Goal: Information Seeking & Learning: Check status

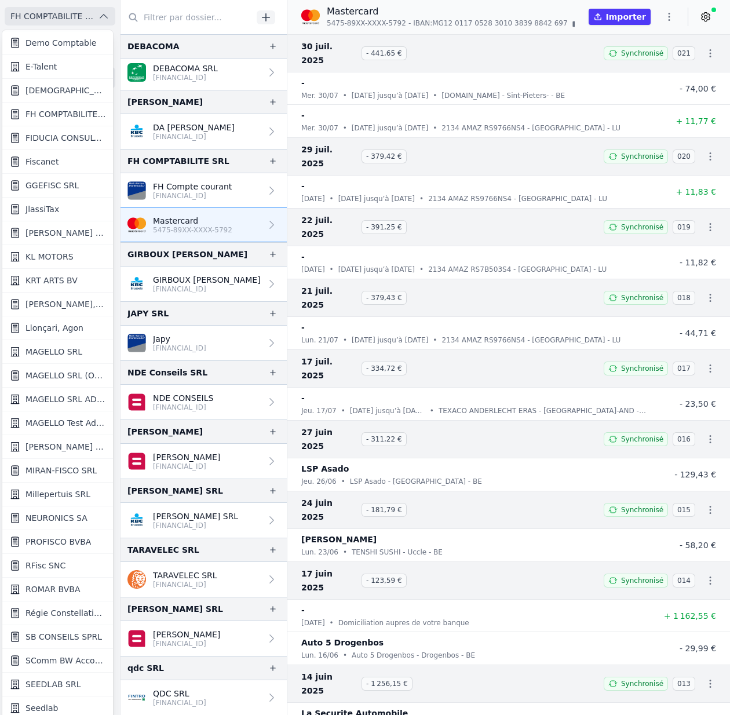
click at [101, 13] on div at bounding box center [365, 357] width 730 height 715
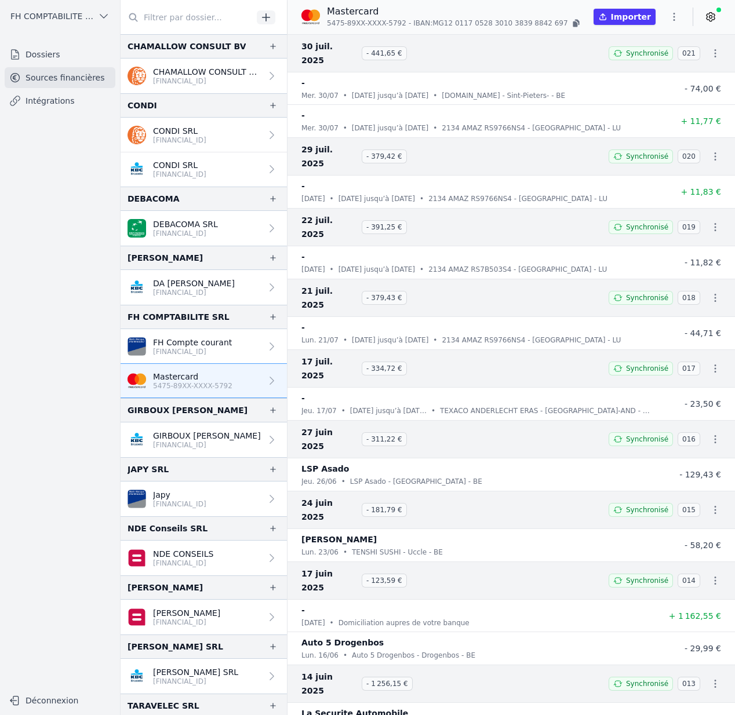
click at [56, 19] on span "FH COMPTABILITE SRL" at bounding box center [51, 16] width 83 height 12
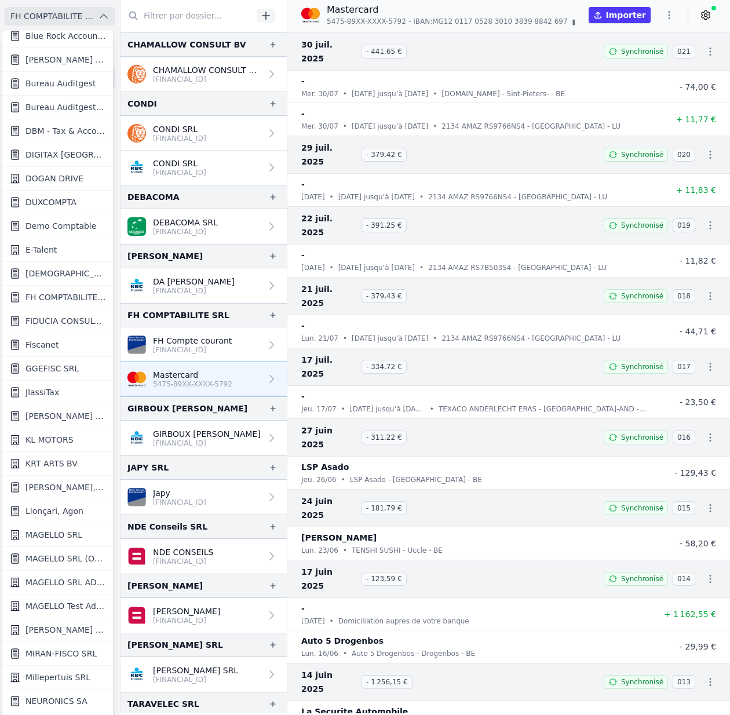
scroll to position [646, 0]
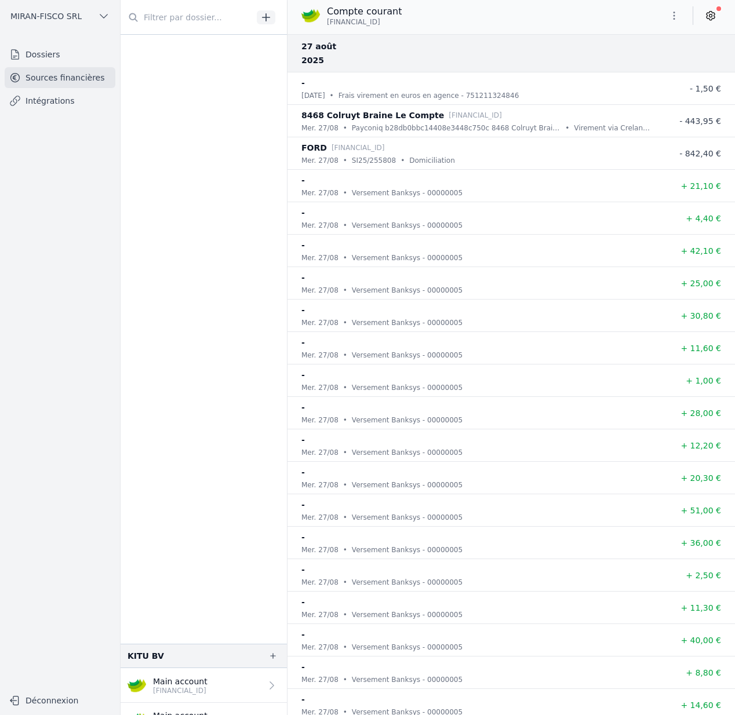
scroll to position [741, 0]
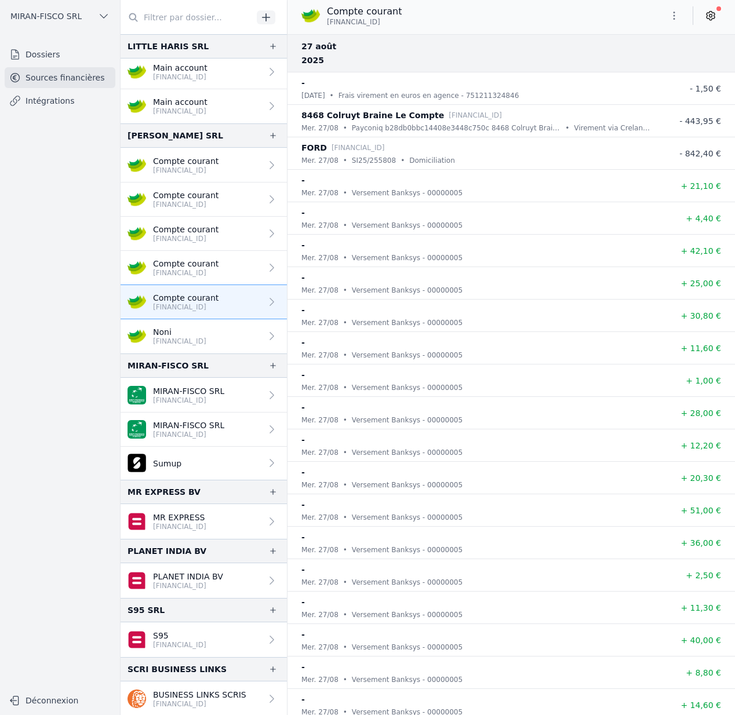
click at [49, 17] on span "MIRAN-FISCO SRL" at bounding box center [45, 16] width 71 height 12
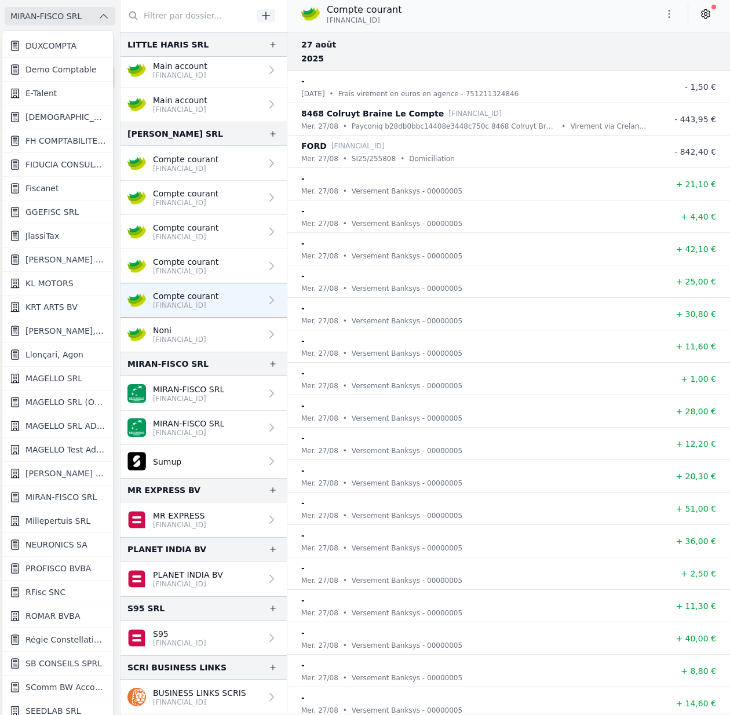
scroll to position [588, 0]
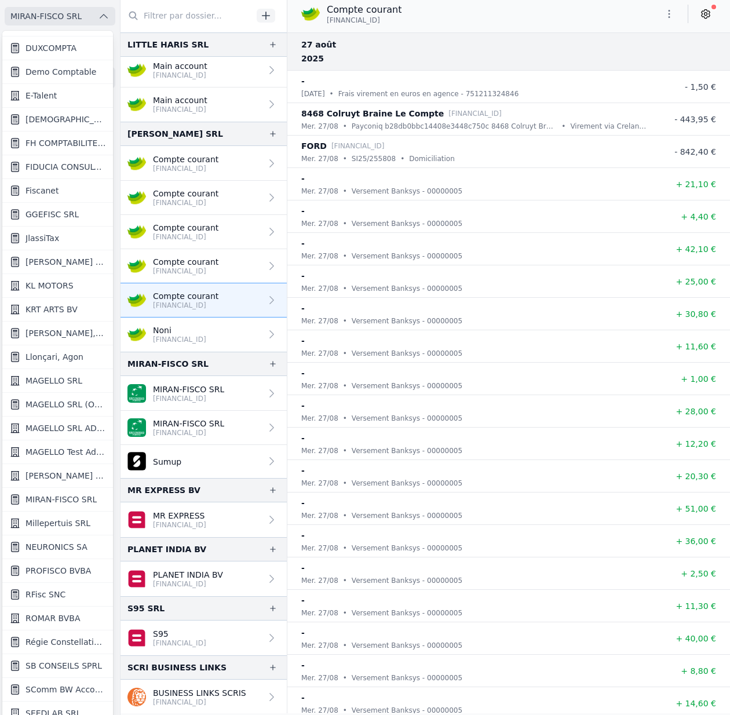
click at [60, 181] on link "Fiscanet" at bounding box center [57, 191] width 111 height 24
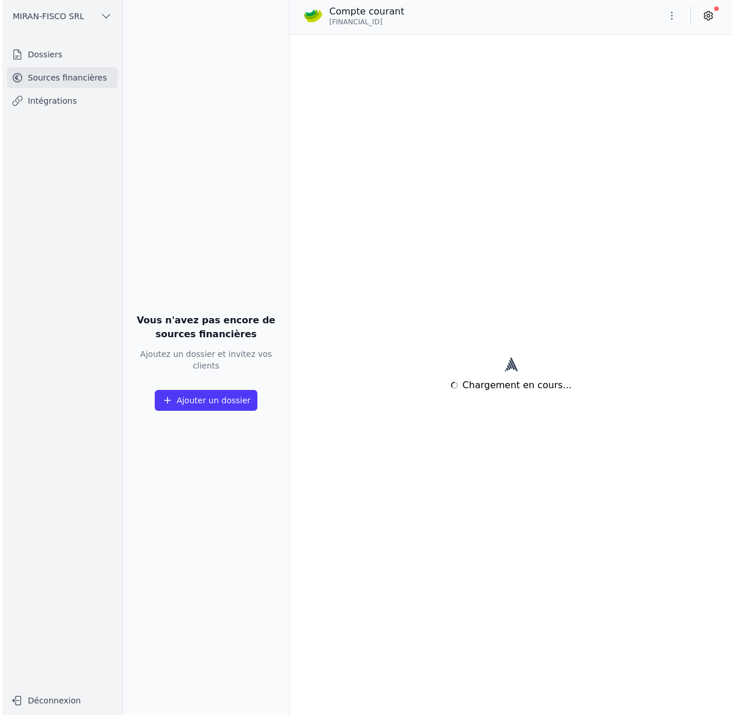
scroll to position [0, 0]
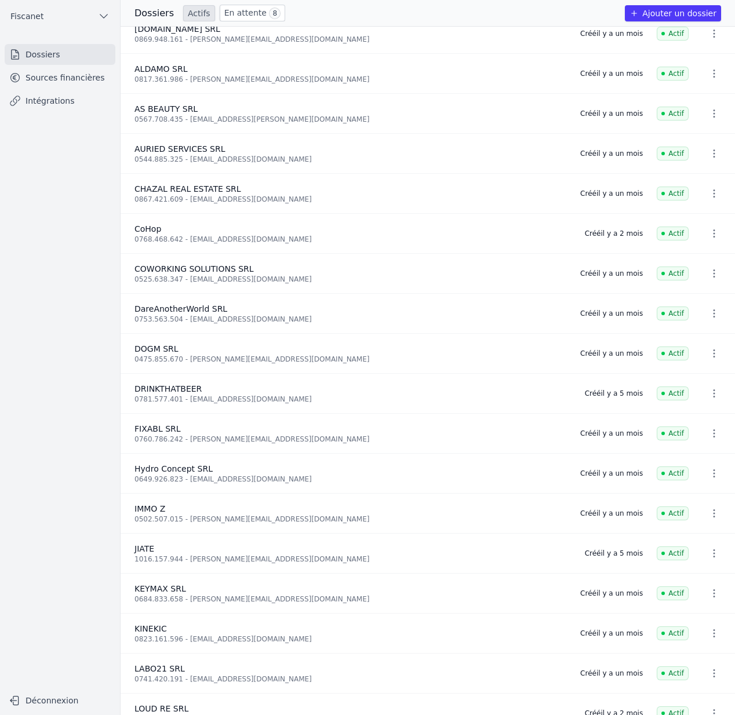
scroll to position [72, 0]
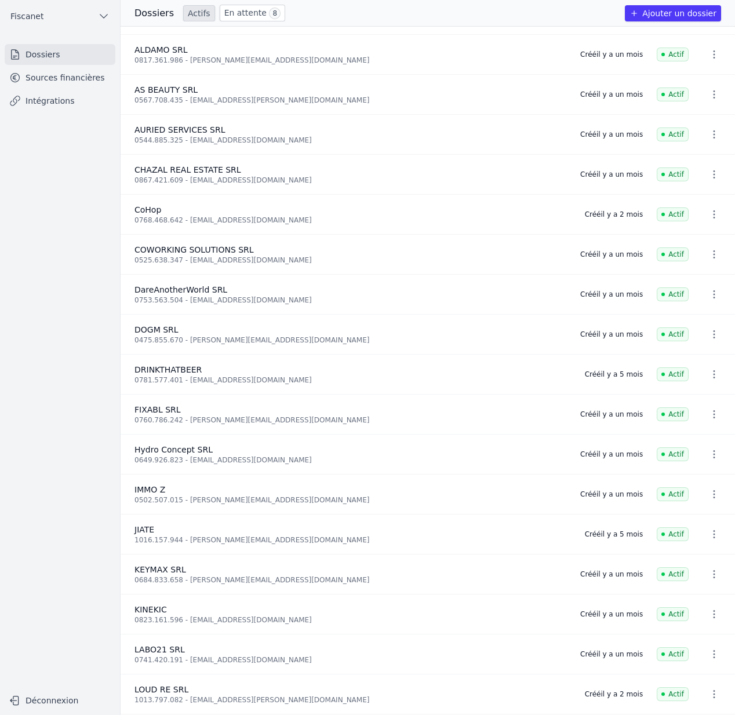
click at [253, 12] on link "En attente 8" at bounding box center [253, 13] width 66 height 17
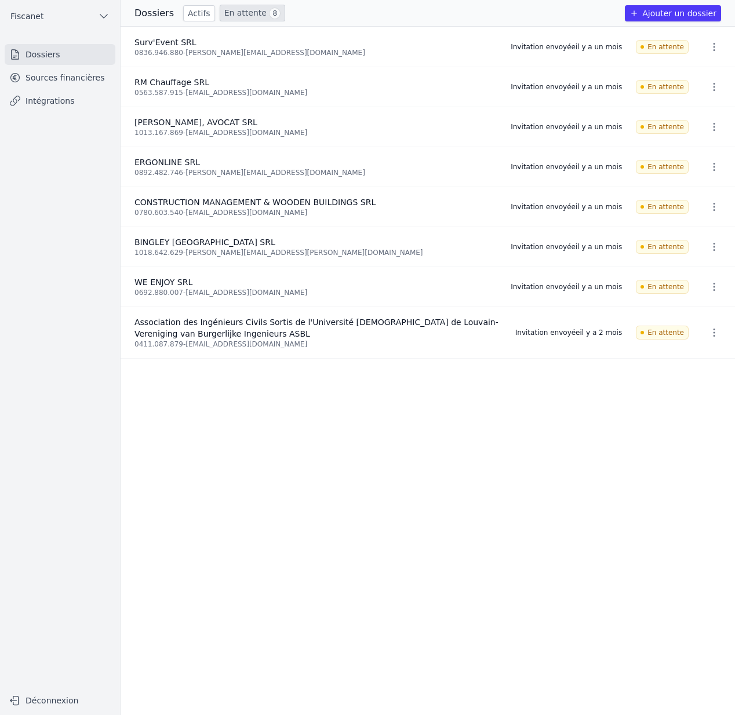
click at [708, 332] on icon "button" at bounding box center [714, 333] width 12 height 12
click at [323, 338] on div at bounding box center [367, 357] width 735 height 715
drag, startPoint x: 185, startPoint y: 344, endPoint x: 299, endPoint y: 346, distance: 113.1
click at [299, 346] on div "0411.087.879 - spreaux-ailouvain@uclouvain.be" at bounding box center [317, 344] width 367 height 9
copy div "[EMAIL_ADDRESS][DOMAIN_NAME]"
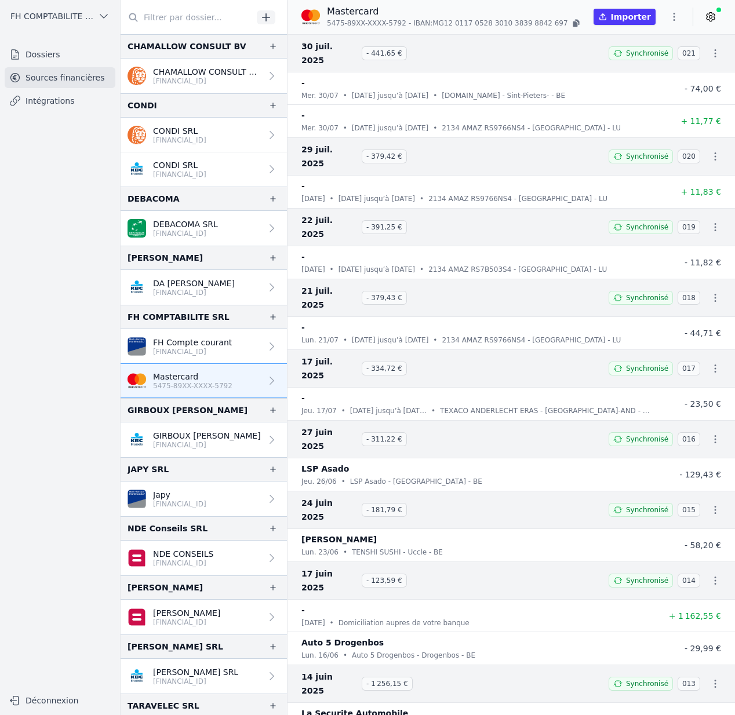
click at [42, 18] on span "FH COMPTABILITE SRL" at bounding box center [51, 16] width 83 height 12
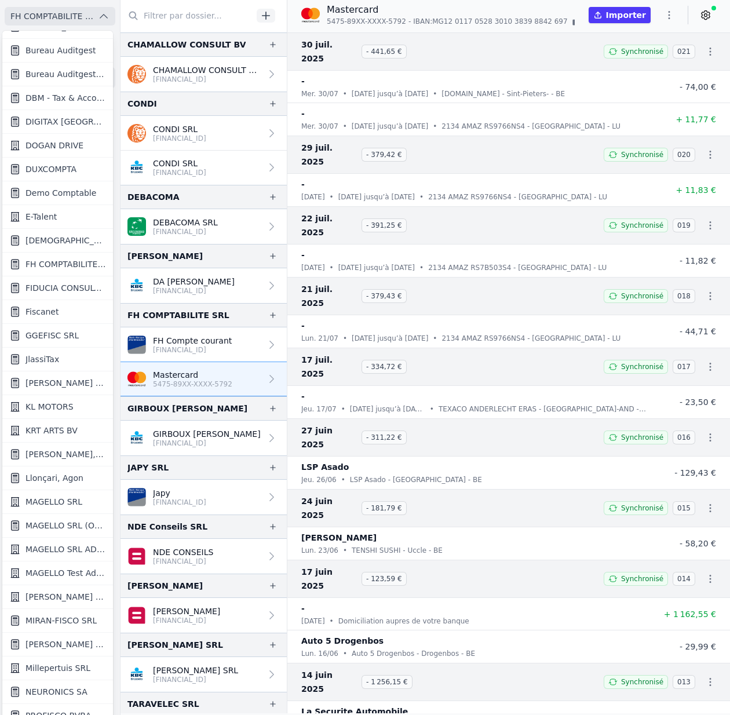
scroll to position [502, 0]
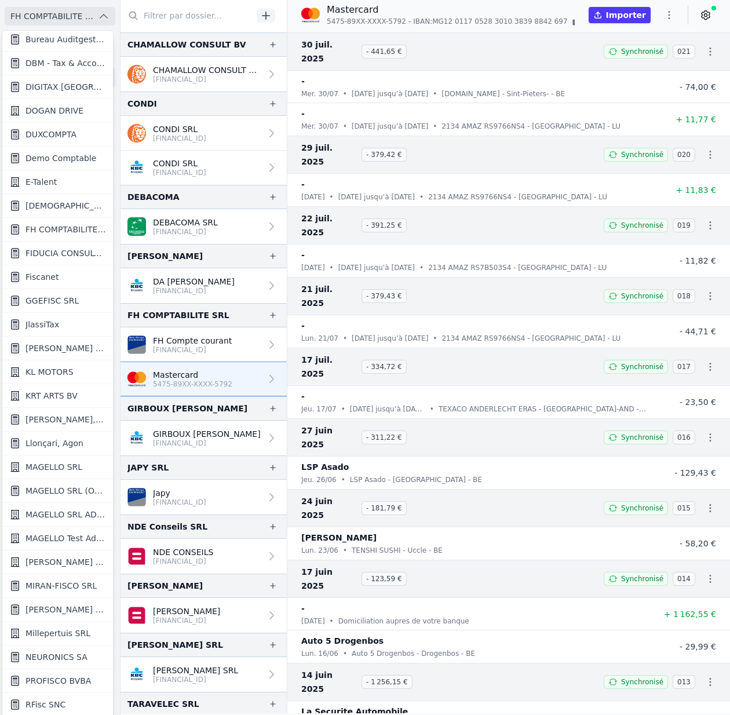
click at [59, 612] on span "Mattax Bruxelles Sud SRL" at bounding box center [66, 610] width 81 height 12
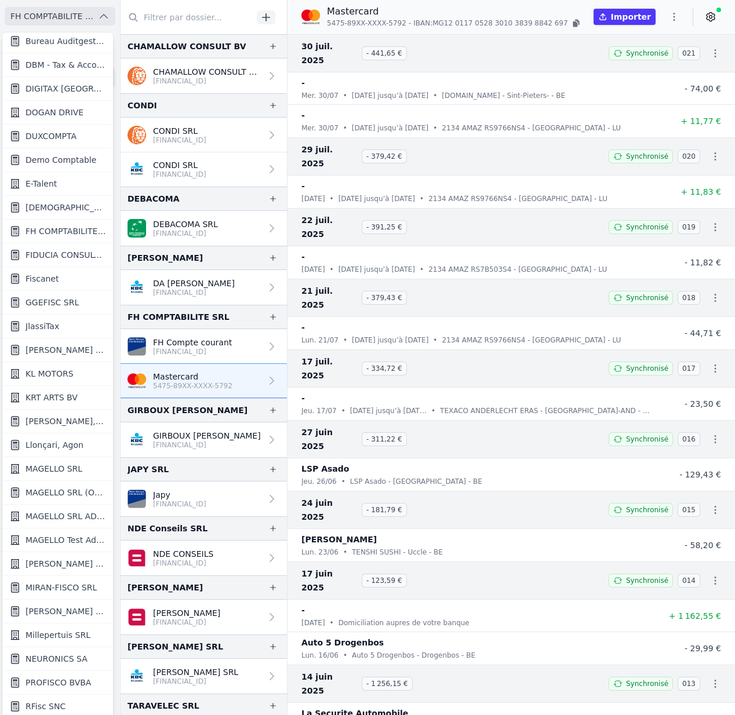
scroll to position [0, 0]
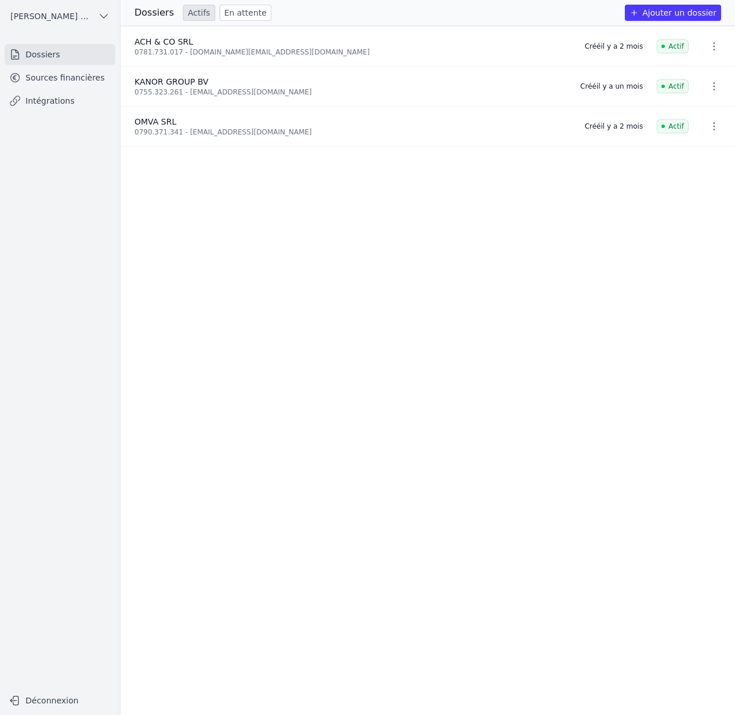
click at [78, 82] on link "Sources financières" at bounding box center [60, 77] width 111 height 21
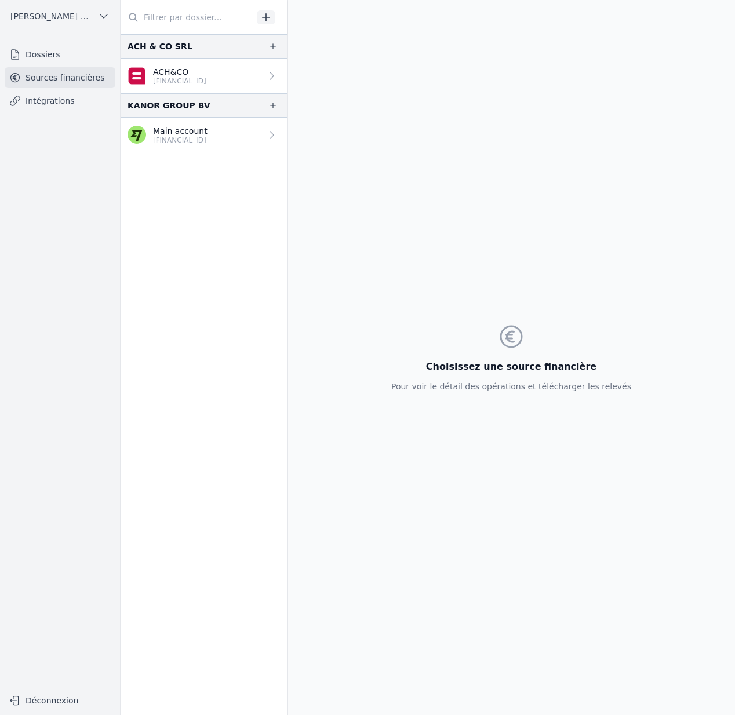
click at [185, 133] on p "Main account" at bounding box center [180, 131] width 54 height 12
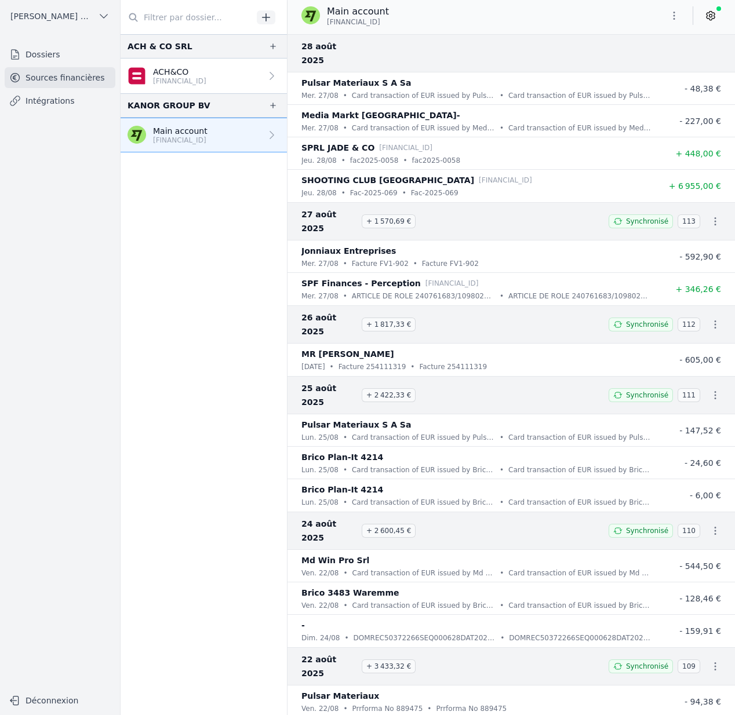
click at [716, 12] on icon at bounding box center [711, 16] width 12 height 12
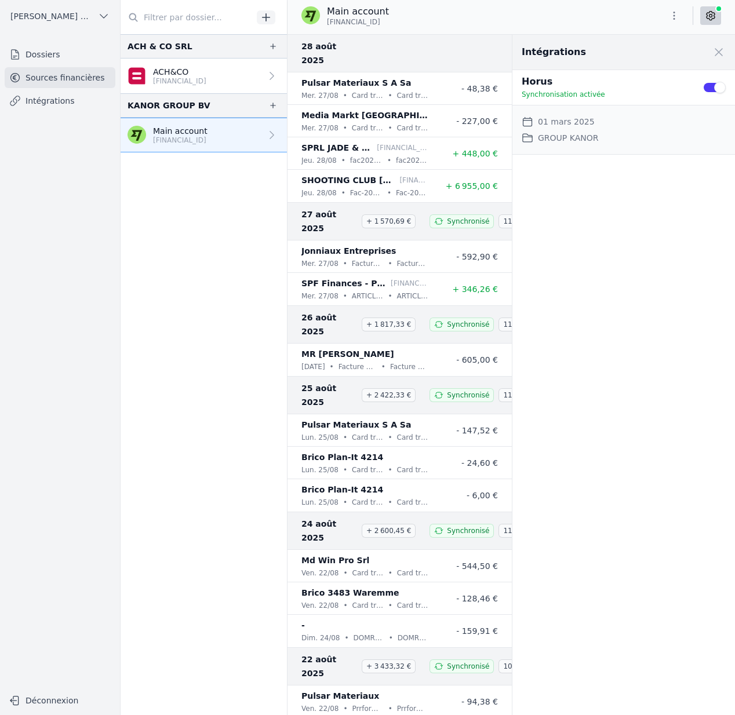
click at [716, 12] on icon at bounding box center [711, 16] width 12 height 12
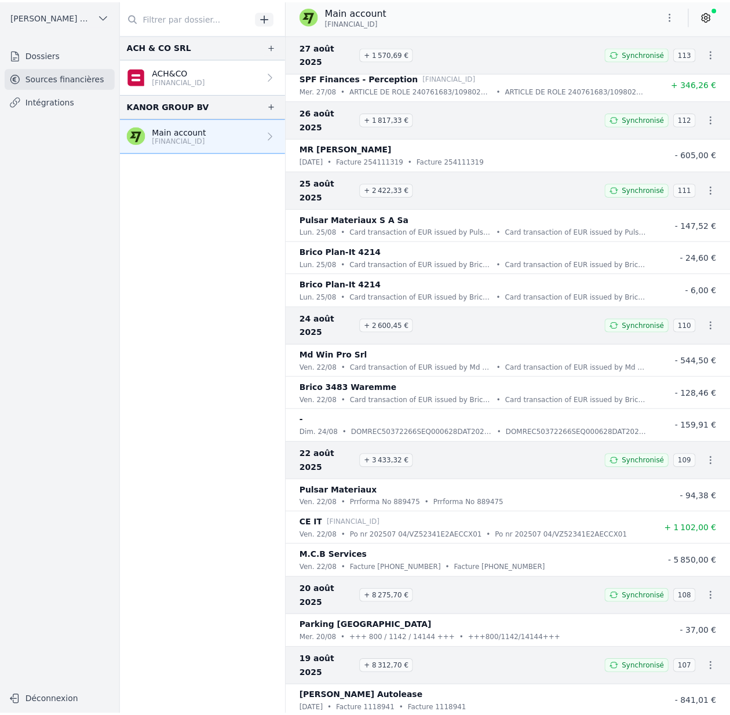
scroll to position [203, 0]
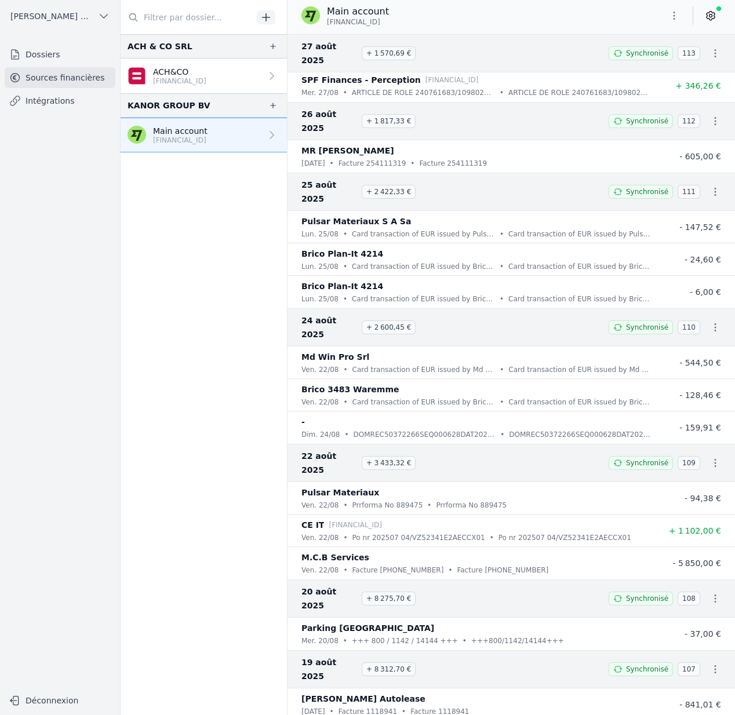
click at [52, 11] on span "Mattax Bruxelles Sud SRL" at bounding box center [51, 16] width 83 height 12
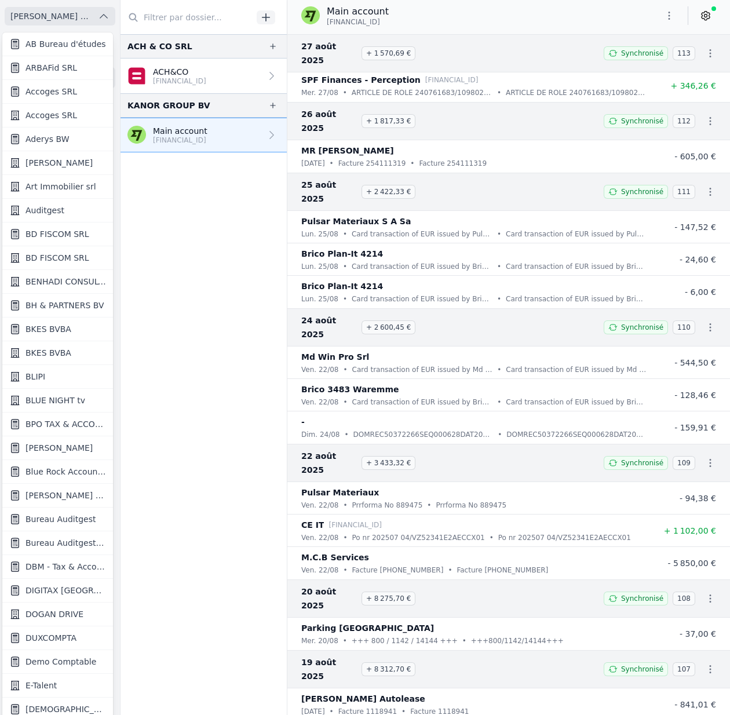
scroll to position [2, 0]
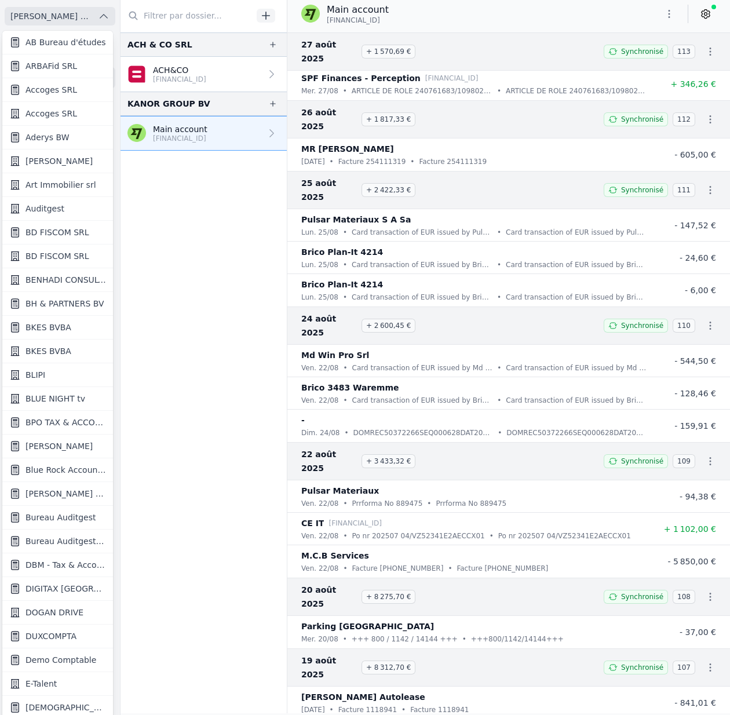
click at [52, 11] on div at bounding box center [365, 357] width 730 height 715
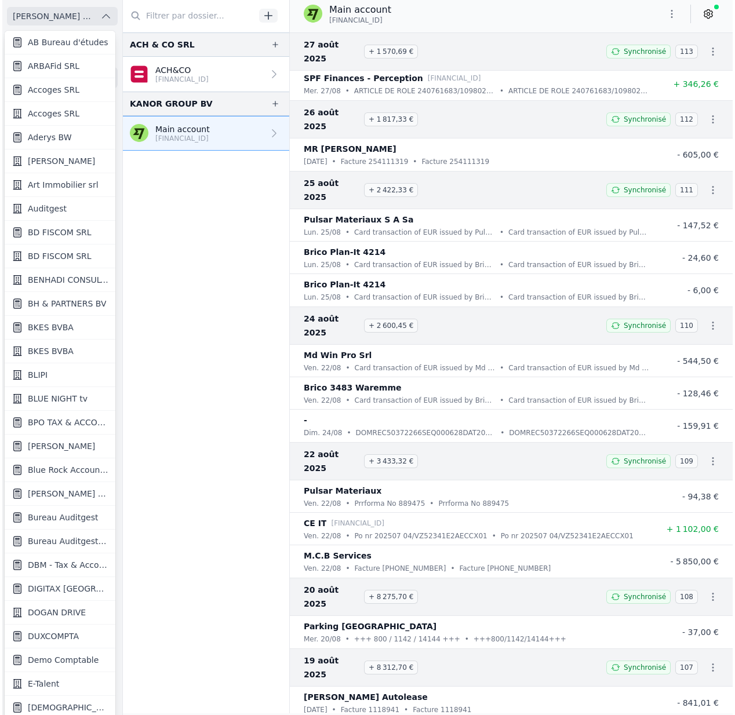
scroll to position [0, 0]
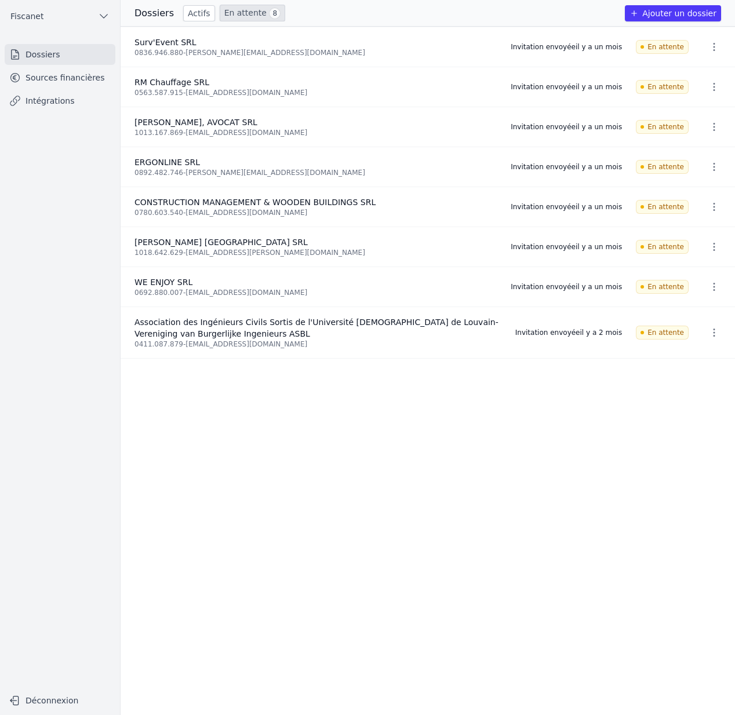
drag, startPoint x: 577, startPoint y: 333, endPoint x: 515, endPoint y: 332, distance: 62.1
click at [515, 332] on li "Association des Ingénieurs Civils Sortis de l'Université [DEMOGRAPHIC_DATA] de …" at bounding box center [428, 333] width 614 height 52
copy div "Invitation envoyée"
click at [201, 14] on link "Actifs" at bounding box center [199, 13] width 32 height 16
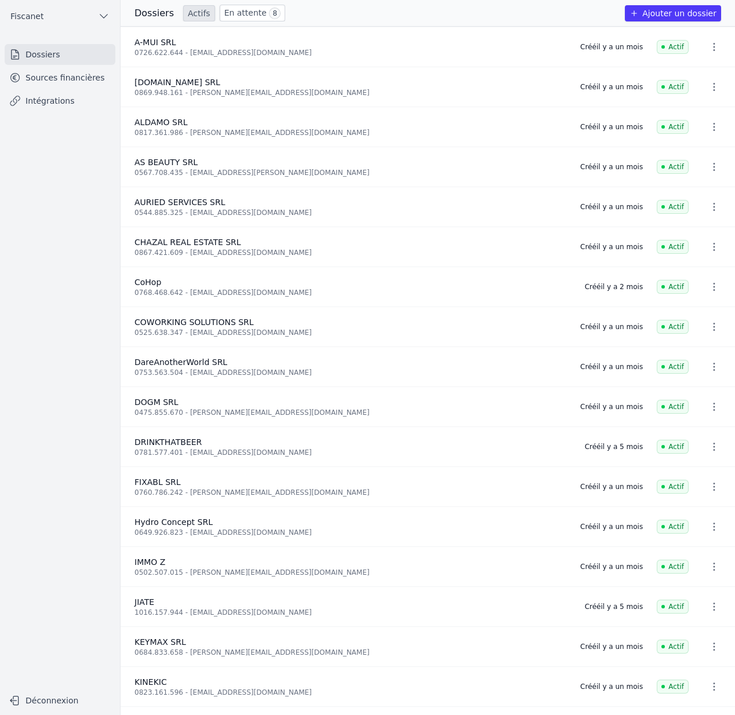
click at [229, 17] on link "En attente 8" at bounding box center [253, 13] width 66 height 17
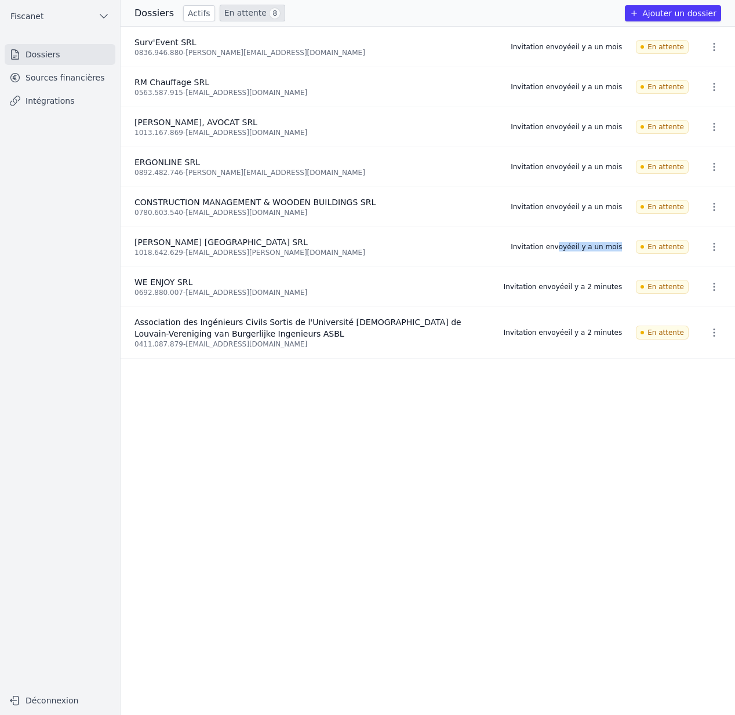
drag, startPoint x: 619, startPoint y: 246, endPoint x: 524, endPoint y: 242, distance: 95.2
click at [524, 242] on div "Invitation envoyée [DATE]" at bounding box center [566, 246] width 111 height 9
click at [545, 248] on div "Invitation envoyée [DATE]" at bounding box center [566, 246] width 111 height 9
drag, startPoint x: 509, startPoint y: 334, endPoint x: 630, endPoint y: 339, distance: 120.7
click at [630, 339] on li "Association des Ingénieurs Civils Sortis de l'Université [DEMOGRAPHIC_DATA] de …" at bounding box center [428, 333] width 614 height 52
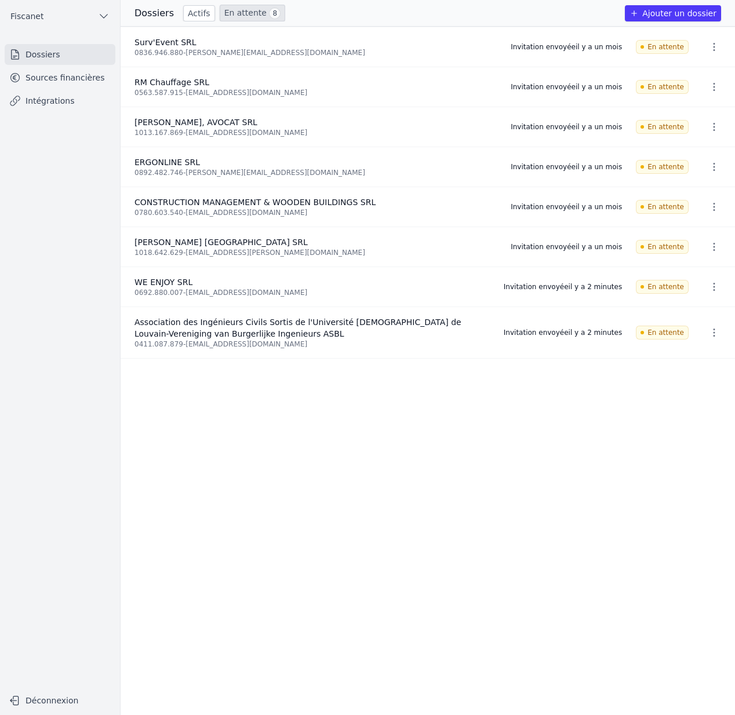
click at [507, 285] on li "WE ENJOY SRL 0692.880.007 - weenjoy@outlook.be Invitation envoyée il y a 2 minu…" at bounding box center [428, 287] width 614 height 40
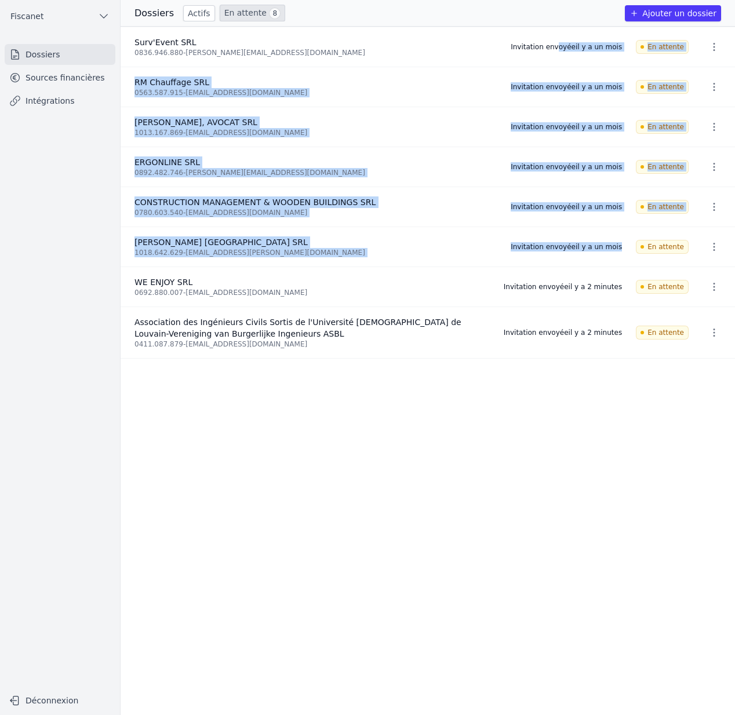
drag, startPoint x: 620, startPoint y: 246, endPoint x: 523, endPoint y: 46, distance: 221.7
click at [525, 47] on ul "Surv'Event SRL 0836.946.880 - benoit@surv-event.be Invitation envoyée il y a un…" at bounding box center [428, 371] width 614 height 689
click at [563, 237] on li "BINGLEY BELGIUM SRL 1018.642.629 - findling.nicholas@gmail.com Invitation envoy…" at bounding box center [428, 247] width 614 height 40
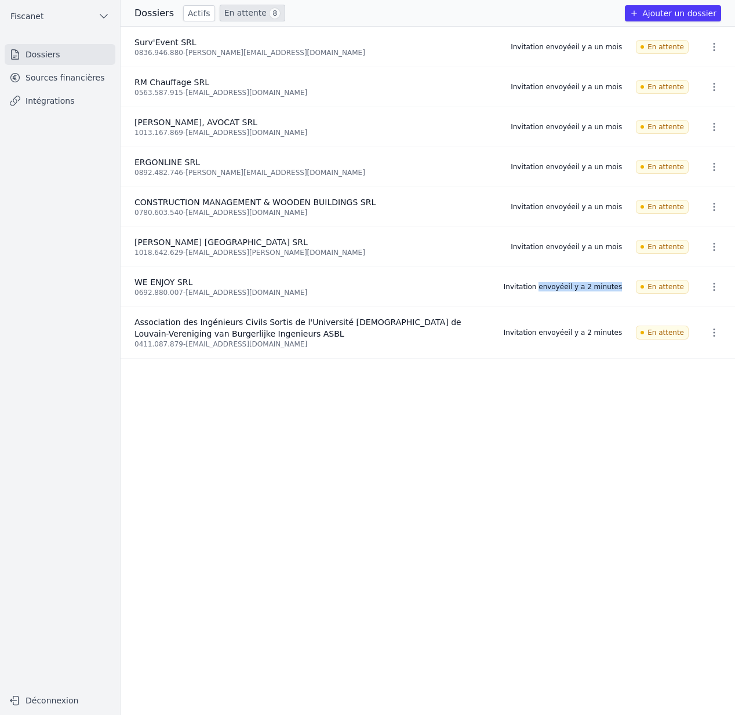
drag, startPoint x: 508, startPoint y: 289, endPoint x: 623, endPoint y: 288, distance: 114.8
click at [623, 288] on li "WE ENJOY SRL 0692.880.007 - weenjoy@outlook.be Invitation envoyée il y a 2 minu…" at bounding box center [428, 287] width 614 height 40
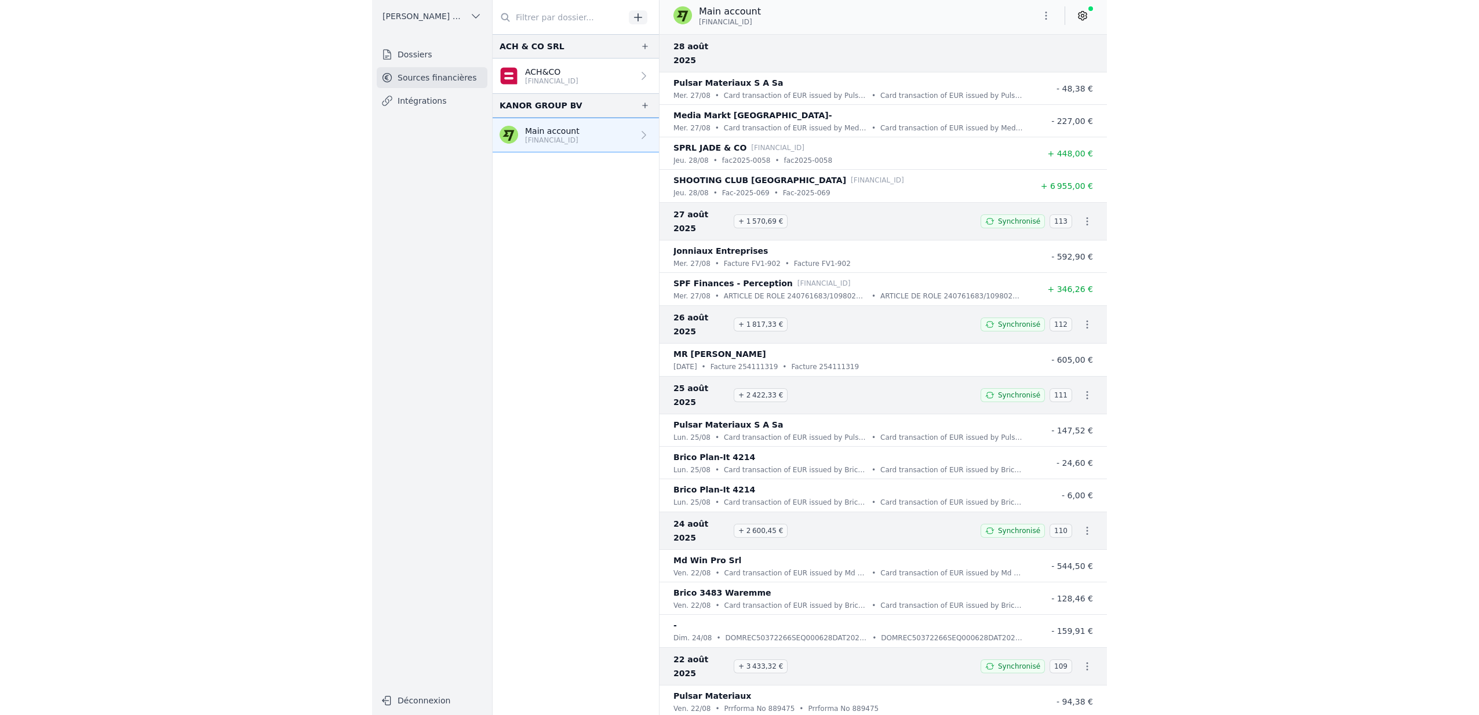
scroll to position [203, 0]
